Goal: Task Accomplishment & Management: Use online tool/utility

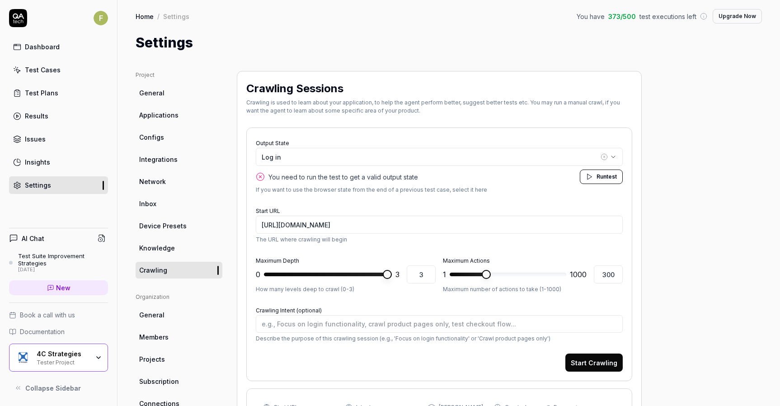
type textarea "*"
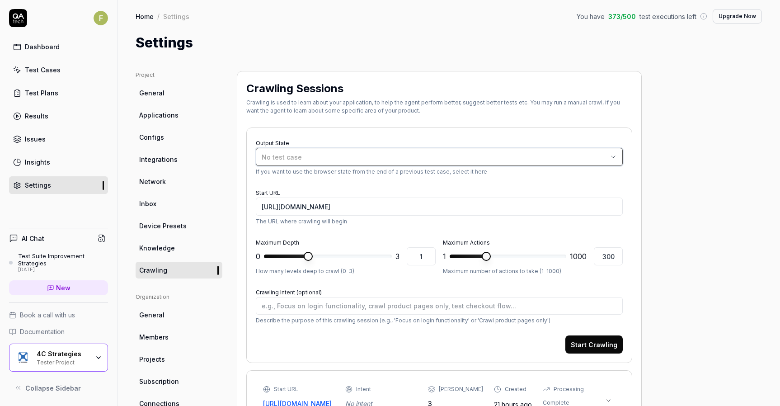
click at [509, 159] on div "No test case" at bounding box center [435, 156] width 346 height 9
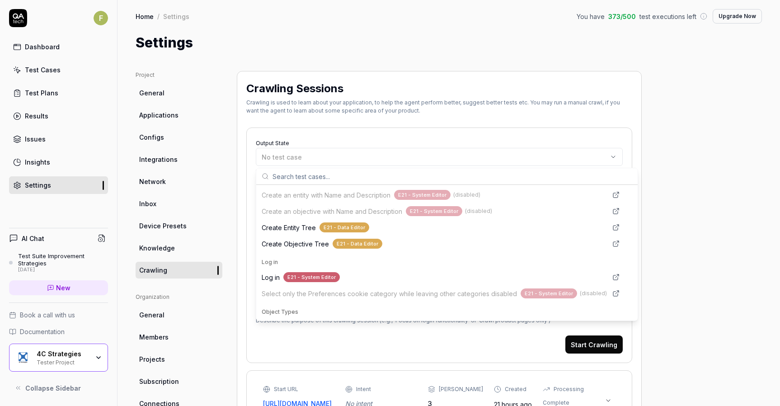
scroll to position [226, 0]
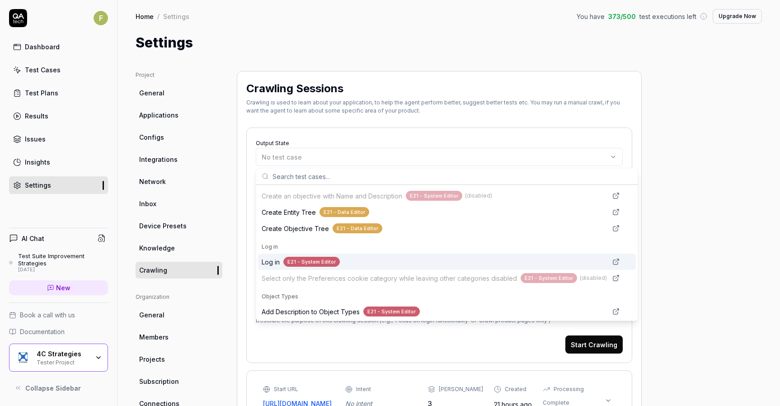
click at [331, 263] on div "E21 - System Editor" at bounding box center [311, 262] width 56 height 10
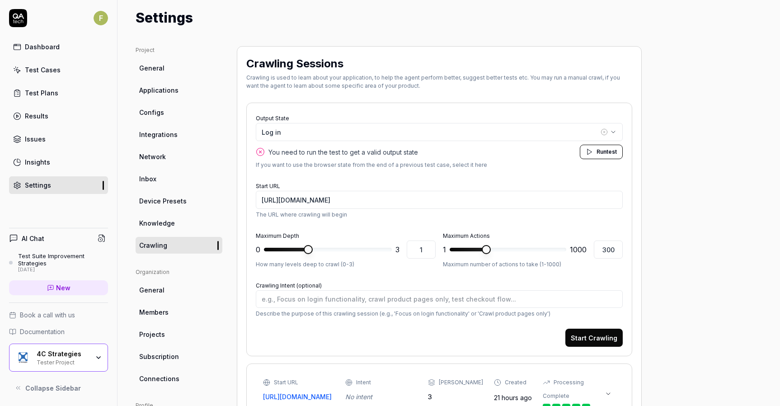
scroll to position [45, 0]
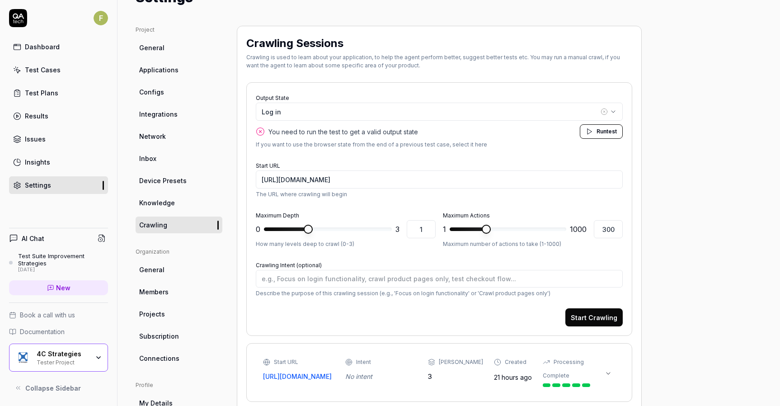
type textarea "*"
type input "3"
click at [313, 231] on span at bounding box center [308, 228] width 9 height 9
click at [431, 180] on input "[URL][DOMAIN_NAME]" at bounding box center [439, 179] width 367 height 18
drag, startPoint x: 431, startPoint y: 180, endPoint x: 417, endPoint y: 184, distance: 14.0
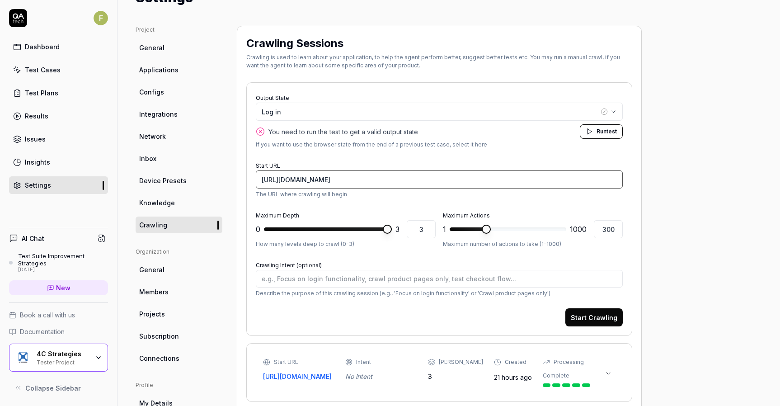
click at [431, 180] on input "[URL][DOMAIN_NAME]" at bounding box center [439, 179] width 367 height 18
drag, startPoint x: 402, startPoint y: 182, endPoint x: 743, endPoint y: 159, distance: 342.7
click at [616, 175] on input "[URL][DOMAIN_NAME]" at bounding box center [439, 179] width 367 height 18
type textarea "*"
type input "[URL][DOMAIN_NAME]"
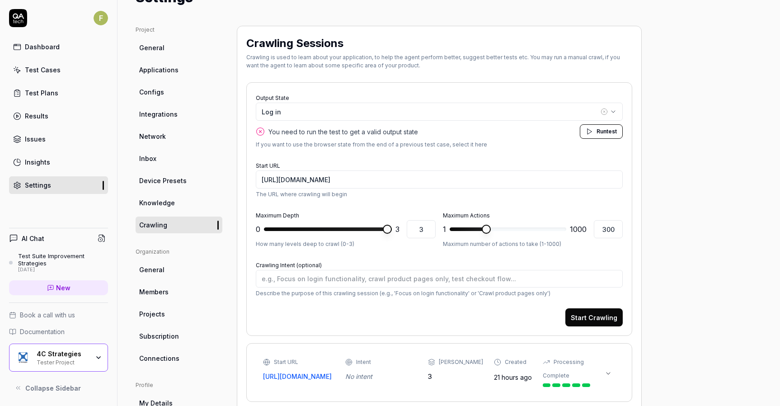
type textarea "*"
type input "501"
click at [508, 229] on span at bounding box center [507, 228] width 9 height 9
click at [600, 323] on button "Start Crawling" at bounding box center [593, 317] width 57 height 18
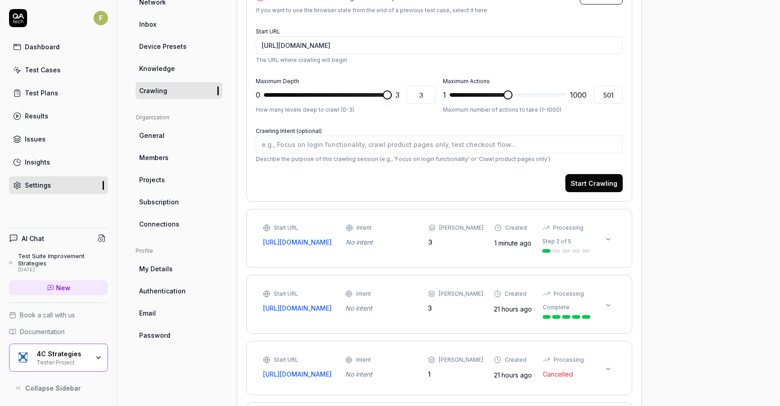
scroll to position [181, 0]
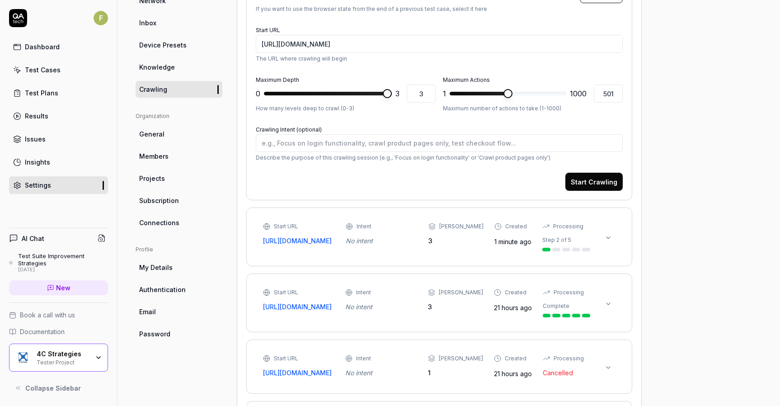
click at [590, 251] on div "Start URL https://semmextdev01.exonaut.com/exonaut-tem Intent No intent Max Dep…" at bounding box center [439, 236] width 352 height 29
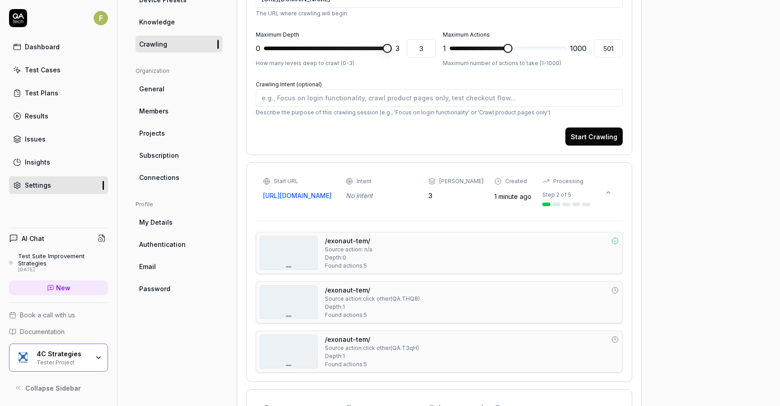
scroll to position [0, 0]
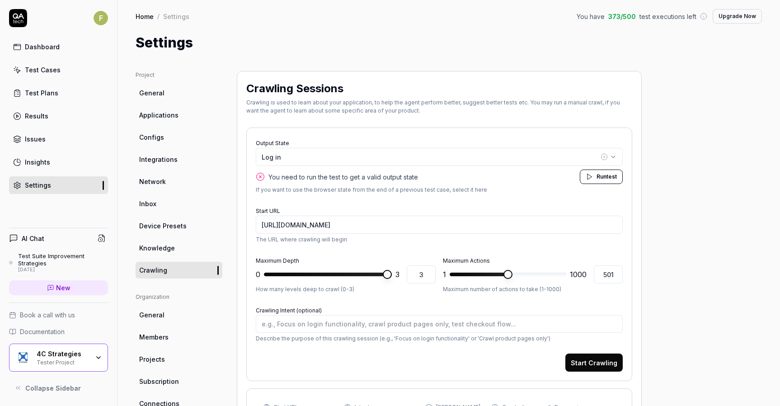
type textarea "*"
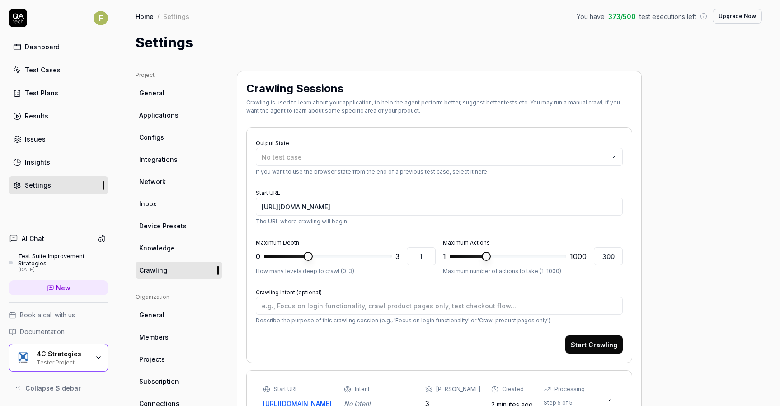
type textarea "*"
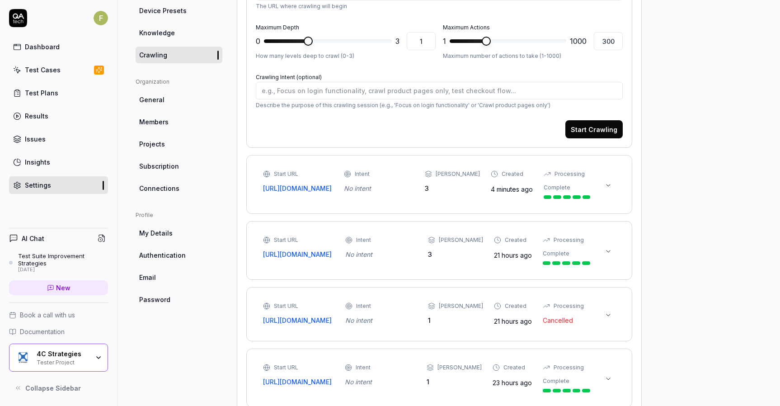
scroll to position [226, 0]
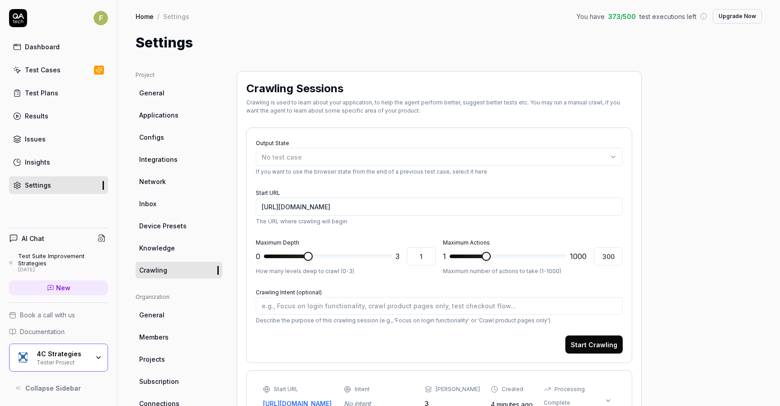
type textarea "*"
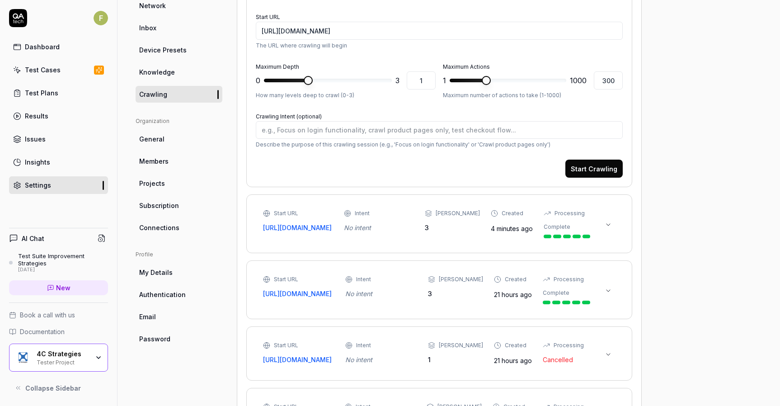
scroll to position [181, 0]
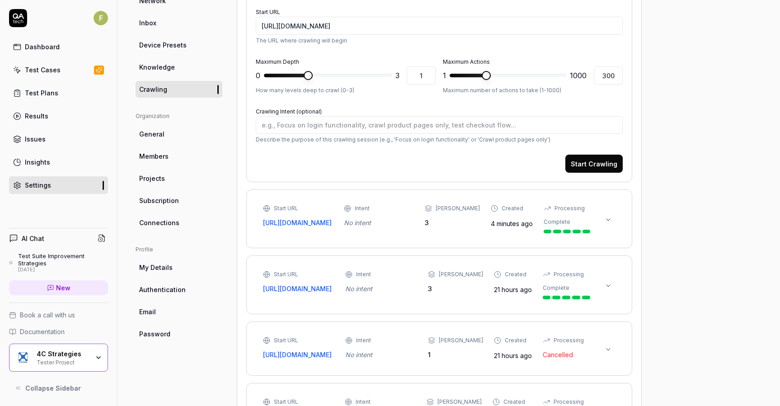
click at [72, 73] on link "Test Cases" at bounding box center [58, 70] width 99 height 18
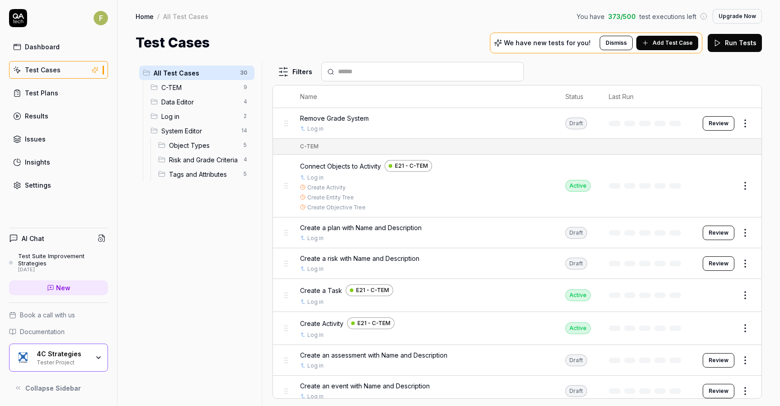
click at [680, 42] on span "Add Test Case" at bounding box center [672, 43] width 40 height 8
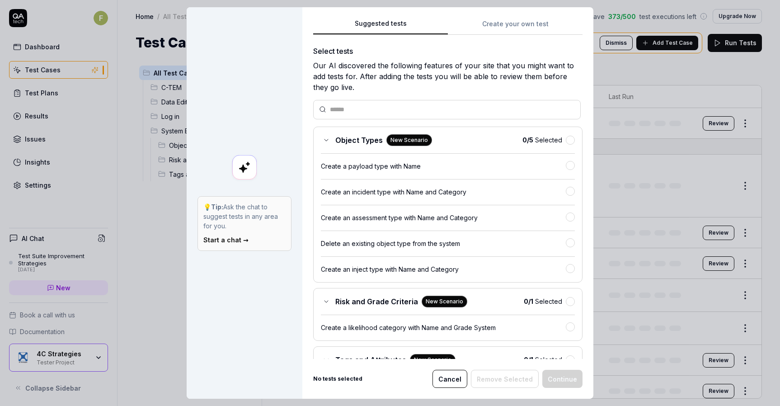
click at [565, 142] on div "Object Types New Scenario 0 / 5 Selected Create a payload type with Name Create…" at bounding box center [447, 204] width 269 height 156
click at [565, 140] on button "button" at bounding box center [569, 139] width 9 height 9
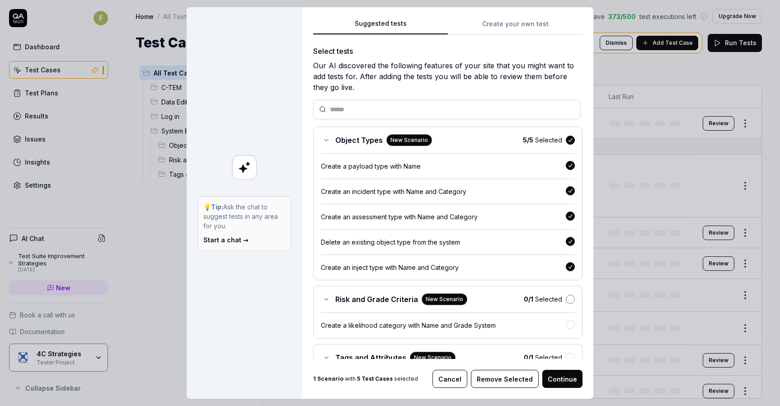
click at [565, 300] on button "button" at bounding box center [569, 298] width 9 height 9
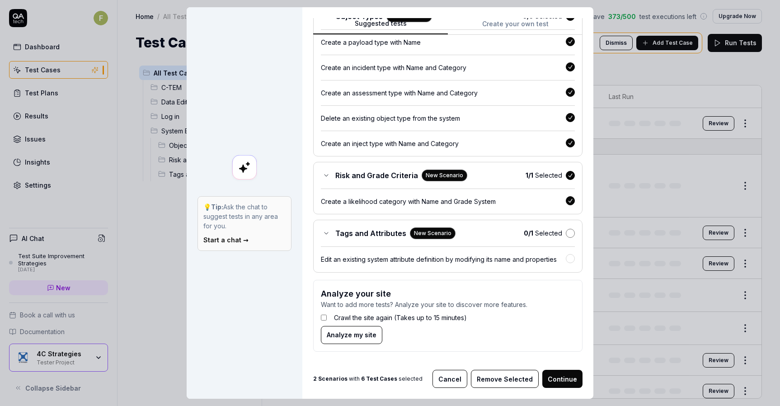
drag, startPoint x: 559, startPoint y: 234, endPoint x: 565, endPoint y: 242, distance: 9.0
click at [565, 234] on button "button" at bounding box center [569, 233] width 9 height 9
click at [566, 382] on button "Continue" at bounding box center [562, 378] width 40 height 18
